Goal: Task Accomplishment & Management: Manage account settings

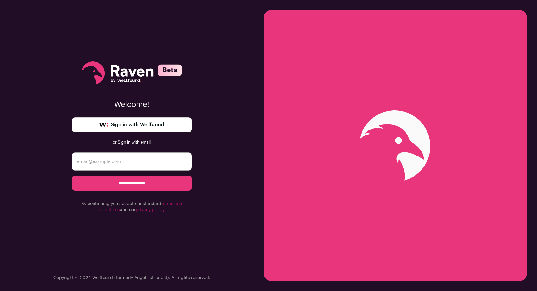
click at [110, 167] on input "email" at bounding box center [132, 162] width 121 height 18
type input "isaacstonberg@gmail.com"
click at [123, 179] on input "**********" at bounding box center [132, 183] width 121 height 15
click at [129, 163] on input "email" at bounding box center [132, 162] width 121 height 18
type input "isaacstonberg@gmail.com"
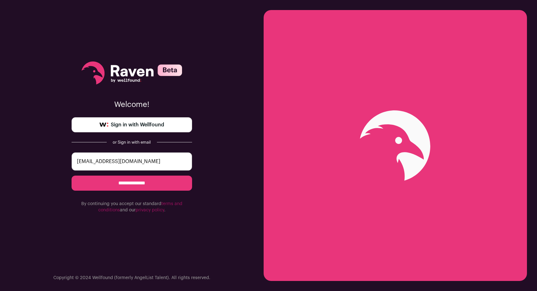
click at [143, 183] on input "**********" at bounding box center [132, 183] width 121 height 15
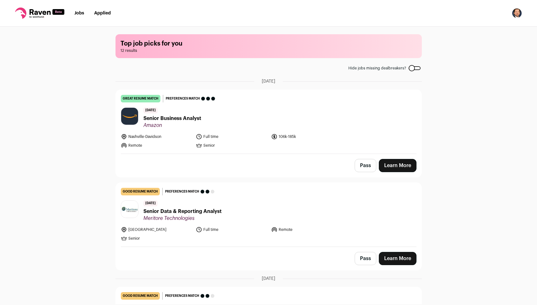
click at [405, 165] on link "Learn More" at bounding box center [398, 165] width 38 height 13
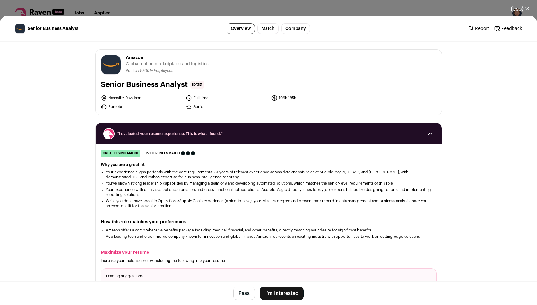
scroll to position [126, 0]
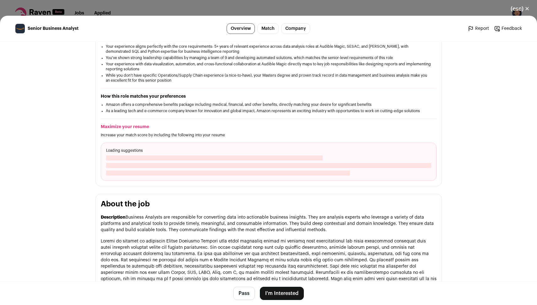
click at [529, 8] on button "(esc) ✕" at bounding box center [520, 9] width 34 height 14
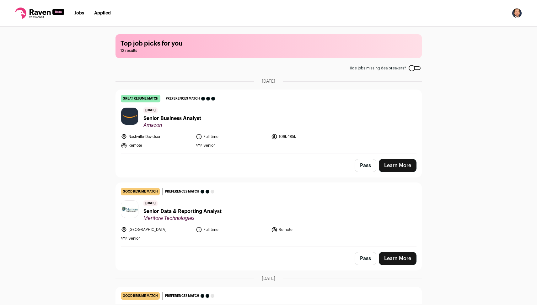
click at [516, 16] on img "Open dropdown" at bounding box center [517, 13] width 10 height 10
click at [473, 30] on link "Settings" at bounding box center [487, 29] width 69 height 15
click at [402, 166] on link "Learn More" at bounding box center [398, 165] width 38 height 13
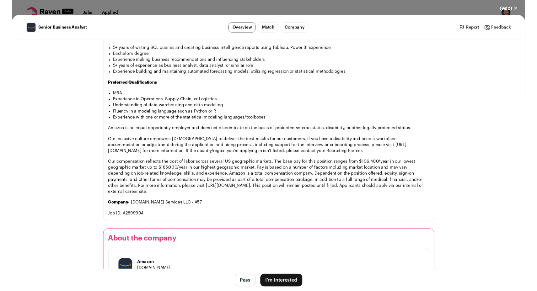
scroll to position [580, 0]
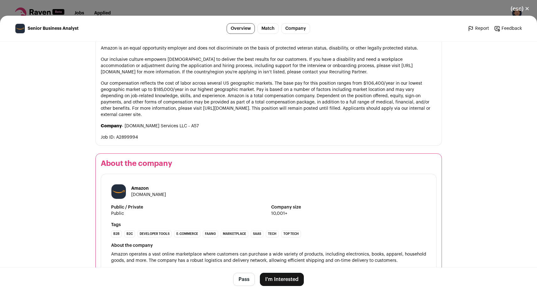
click at [290, 278] on button "I'm Interested" at bounding box center [282, 279] width 44 height 13
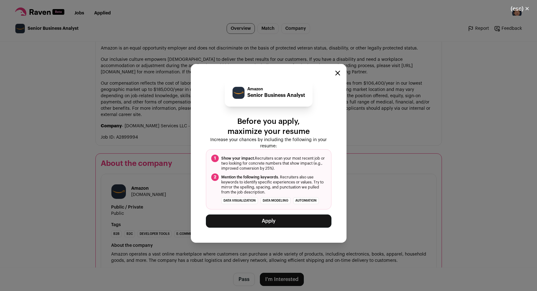
click at [281, 220] on button "Apply" at bounding box center [269, 221] width 126 height 13
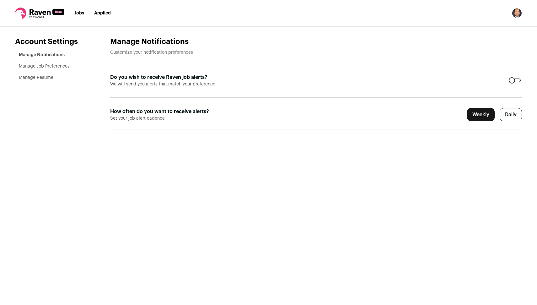
click at [38, 80] on li "Manage Resume" at bounding box center [49, 77] width 61 height 6
click at [58, 79] on li "Manage Resume" at bounding box center [49, 77] width 61 height 6
click at [47, 77] on link "Manage Resume" at bounding box center [36, 77] width 35 height 4
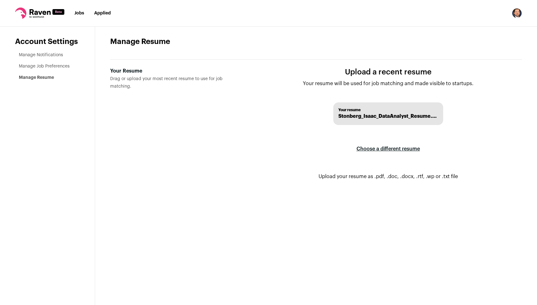
click at [389, 149] on label "Choose a different resume" at bounding box center [388, 149] width 63 height 18
click at [0, 0] on input "Your Resume Drag or upload your most recent resume to use for job matching." at bounding box center [0, 0] width 0 height 0
